Goal: Find specific page/section: Find specific page/section

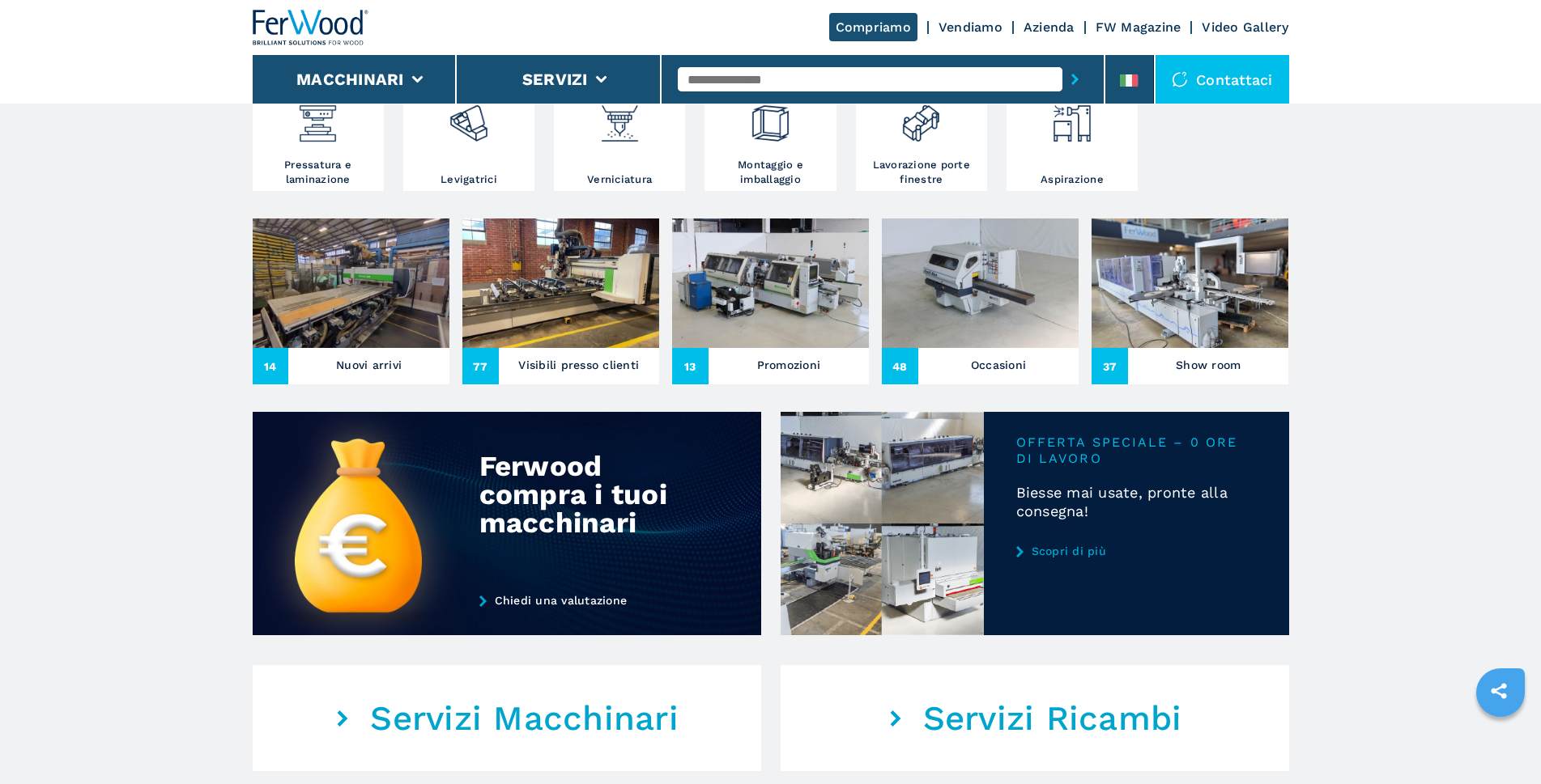
scroll to position [402, 0]
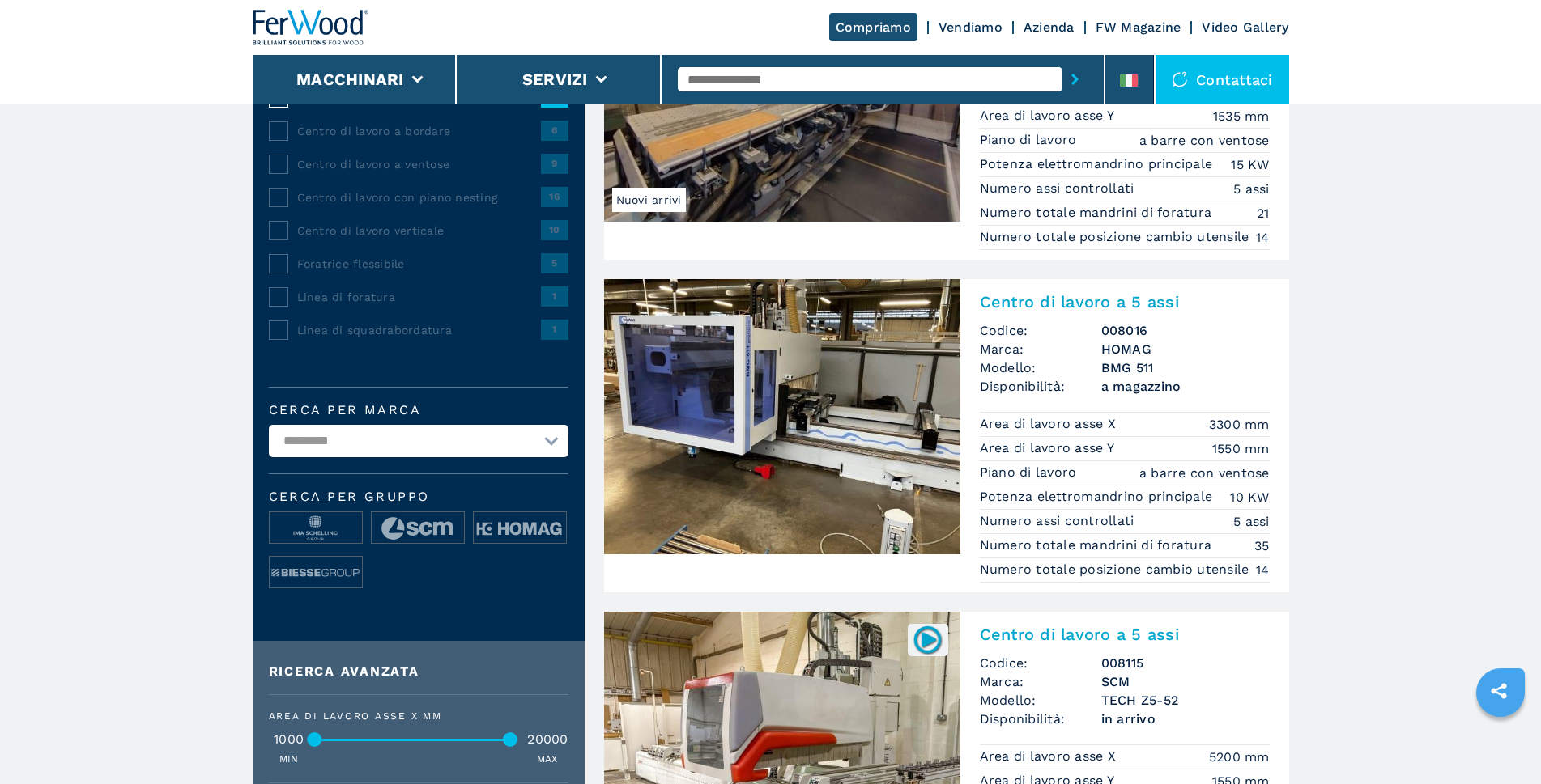
scroll to position [324, 0]
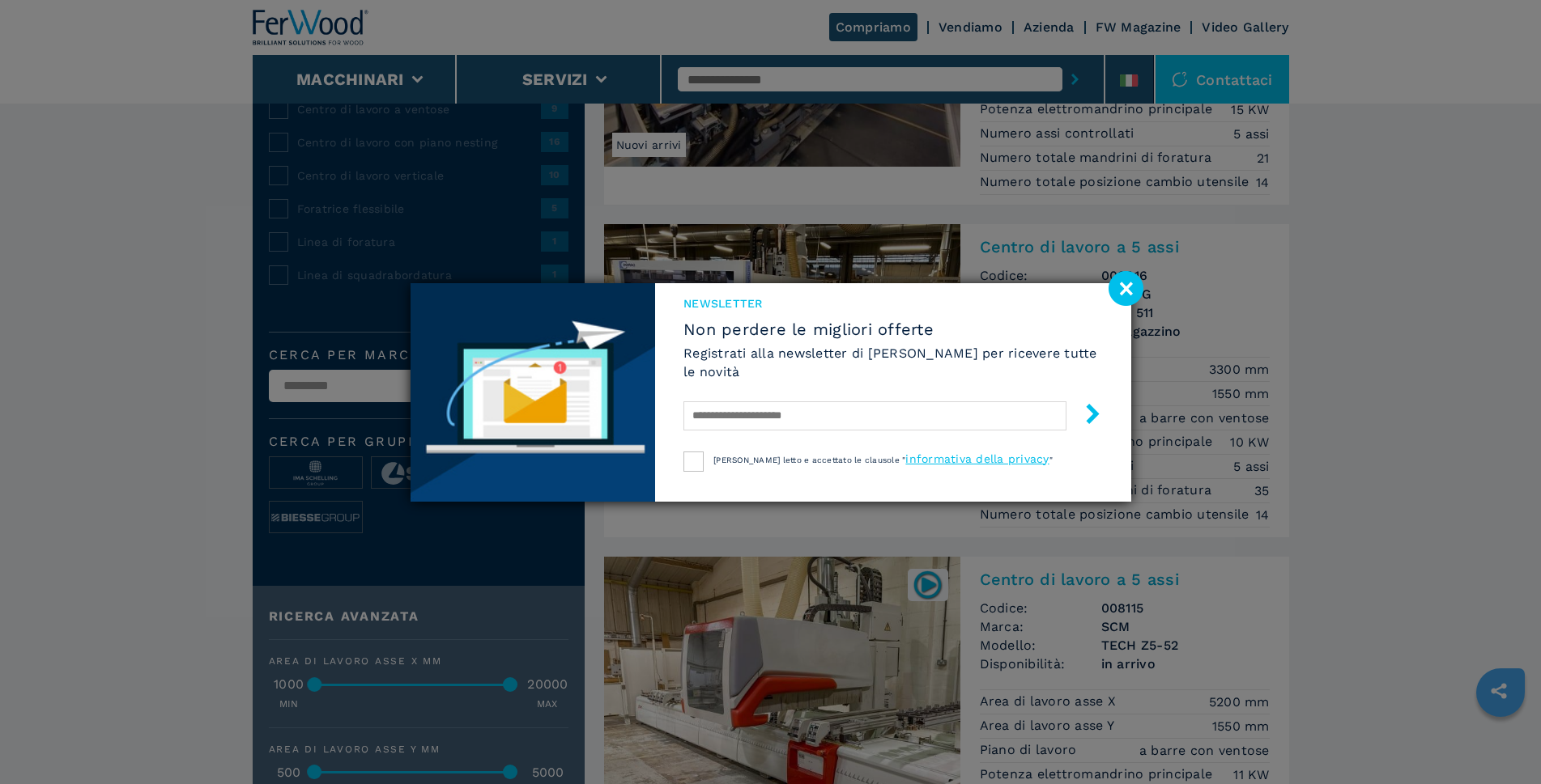
click at [1121, 286] on image at bounding box center [1126, 289] width 35 height 35
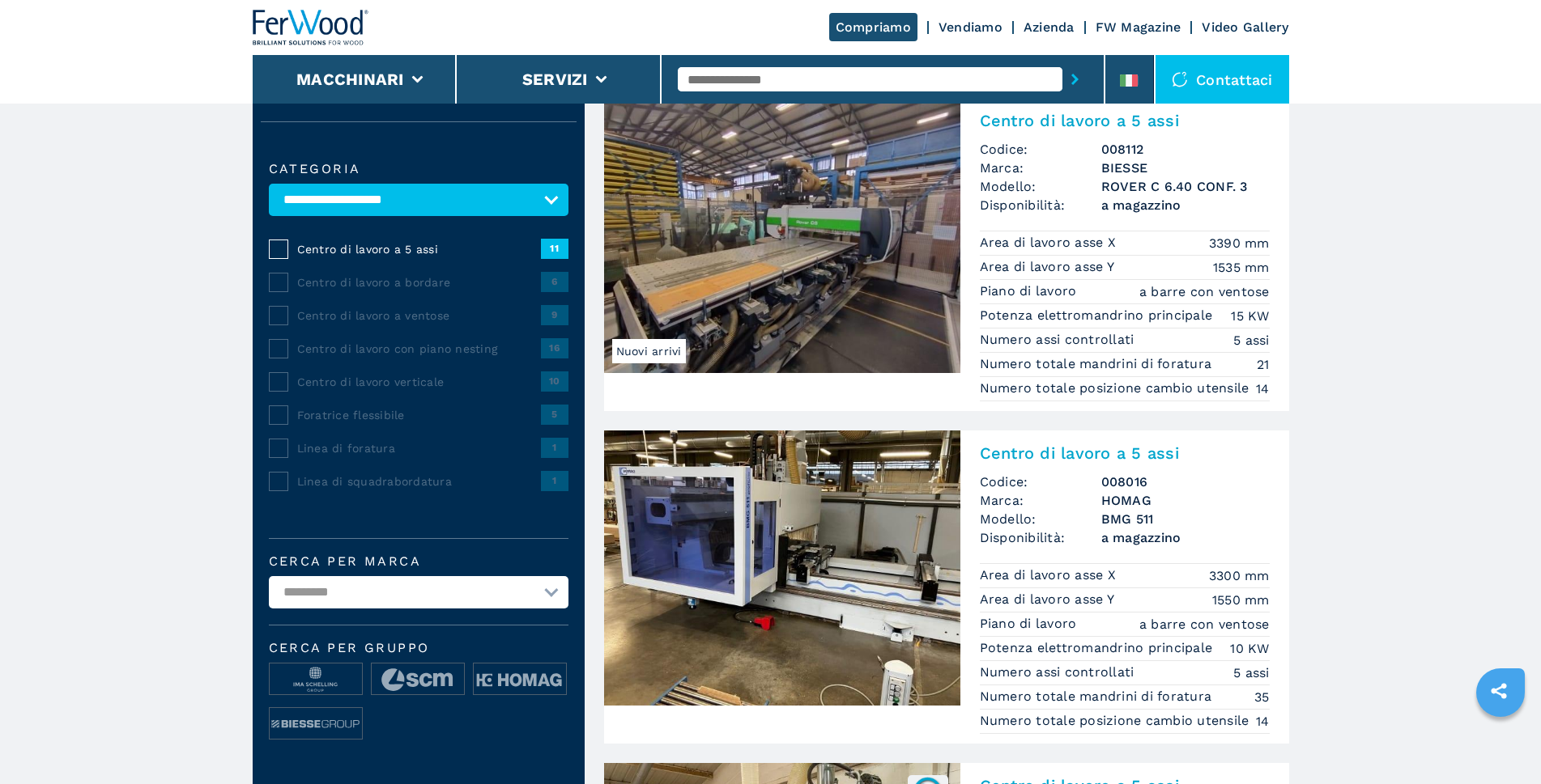
scroll to position [81, 0]
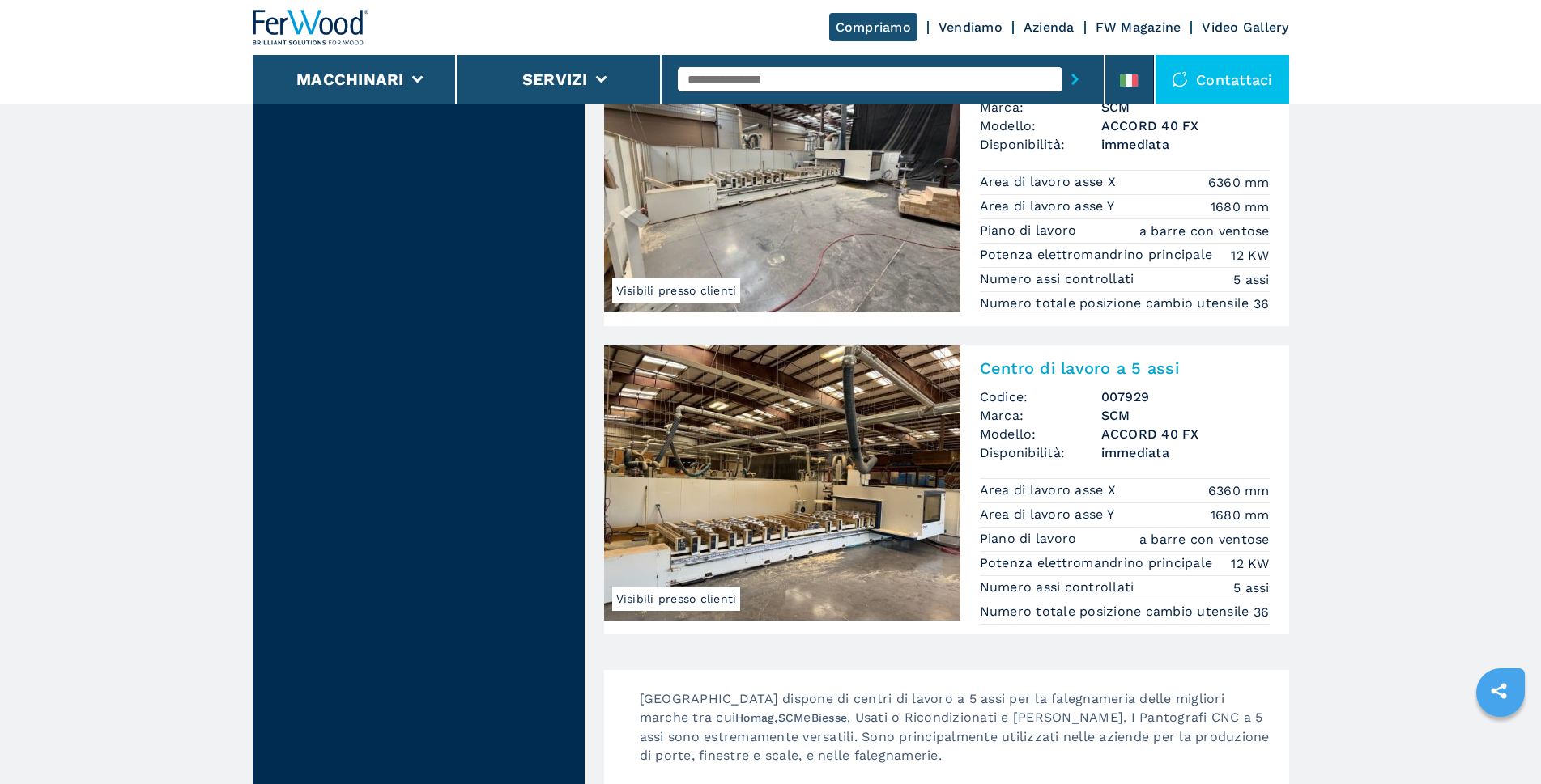
scroll to position [3481, 0]
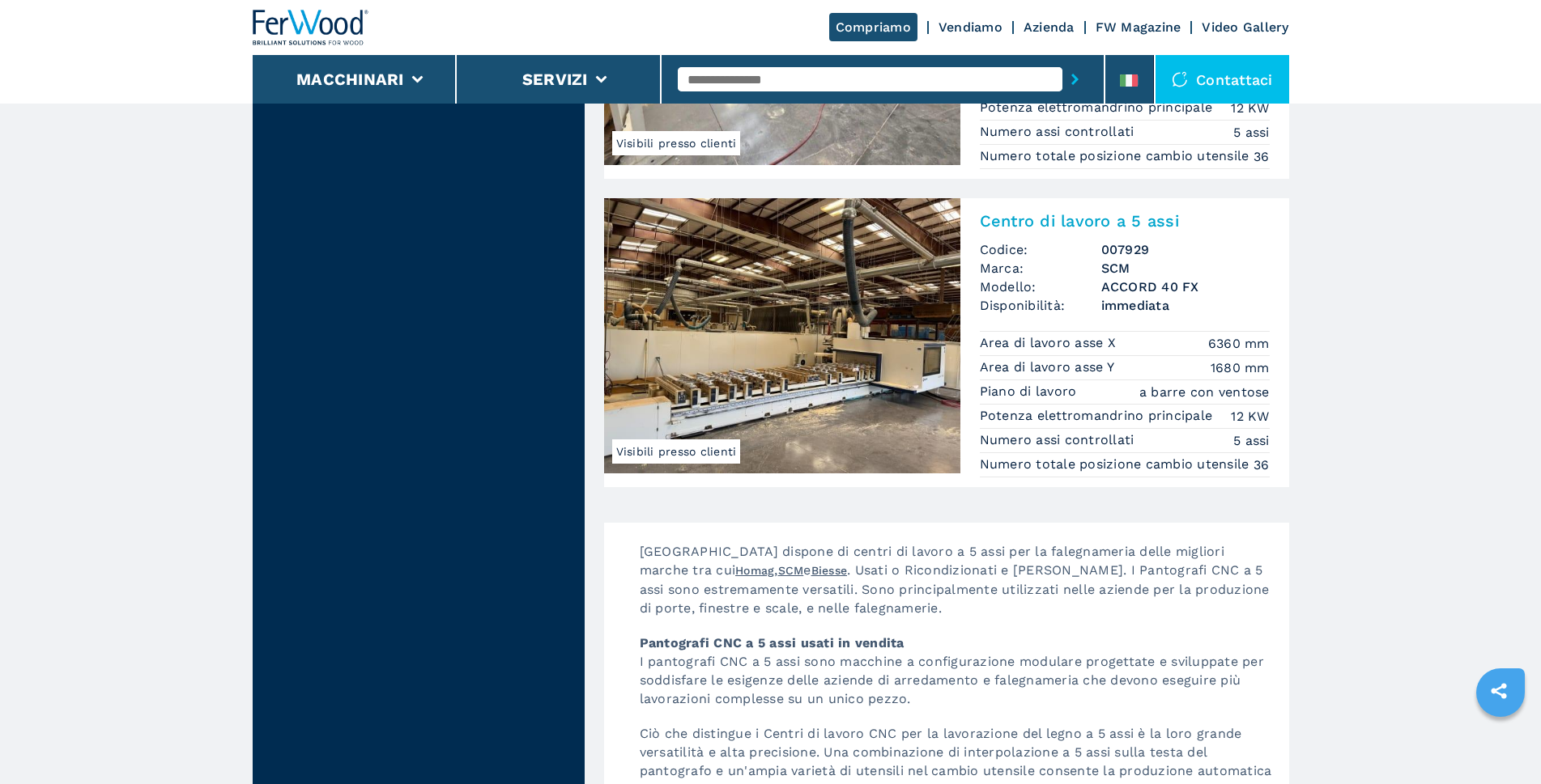
click at [26, 4] on header "Compriamo Vendiamo Azienda FW Magazine Video Gallery Macchinari Servizi Contatt…" at bounding box center [770, 52] width 1541 height 104
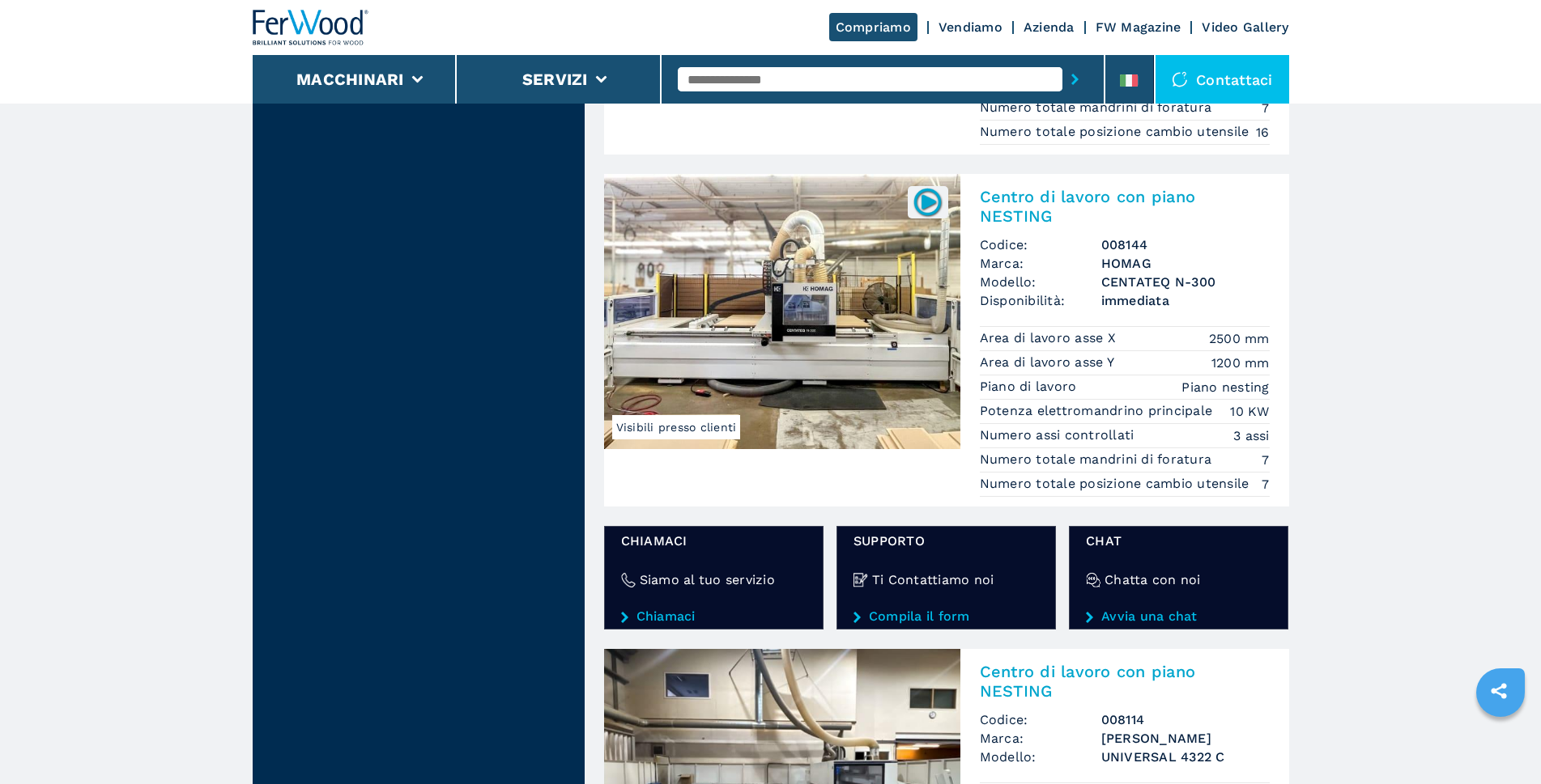
scroll to position [3076, 0]
